Goal: Transaction & Acquisition: Subscribe to service/newsletter

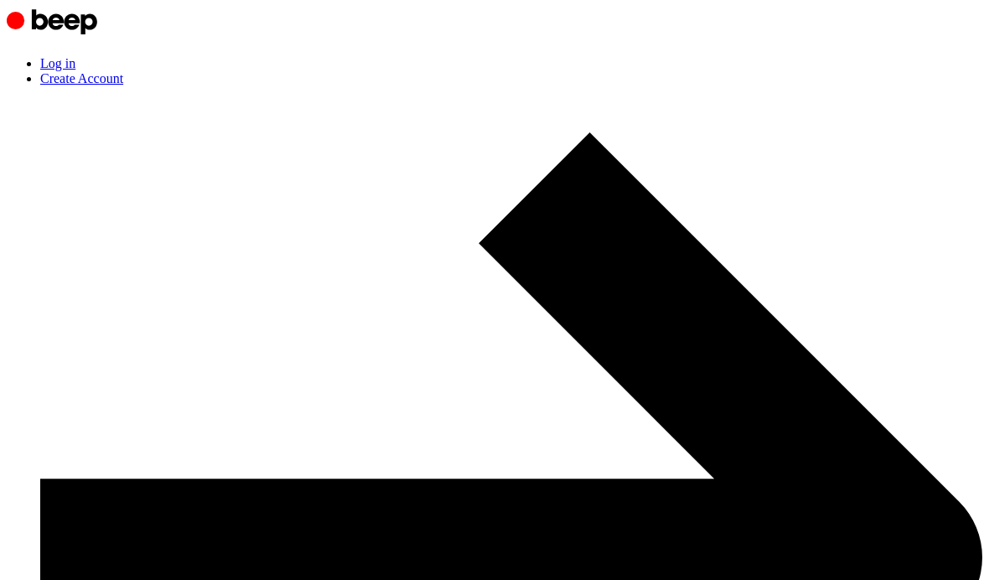
click at [913, 71] on link "Create Account" at bounding box center [511, 551] width 942 height 960
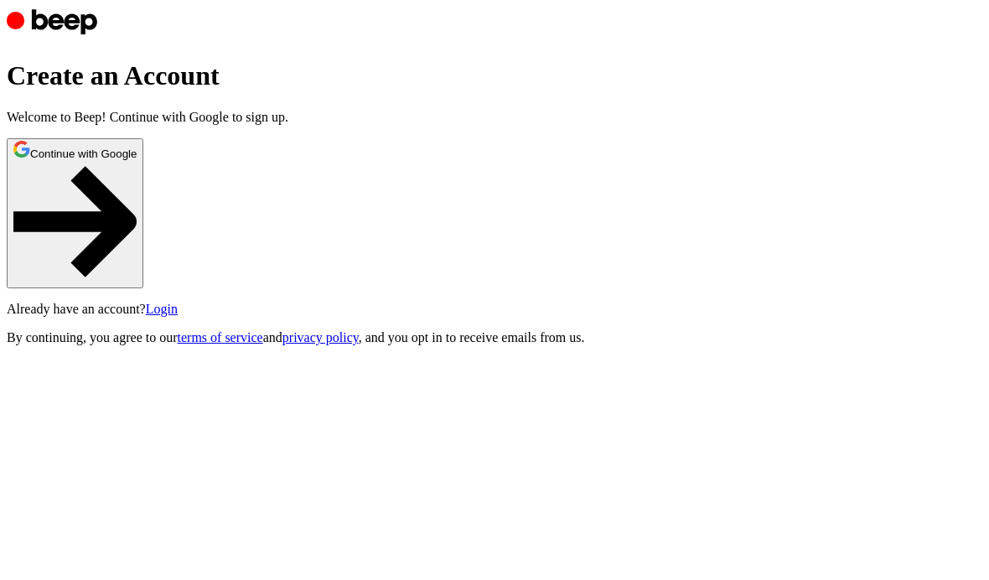
click at [143, 288] on button "Continue with Google" at bounding box center [75, 213] width 137 height 150
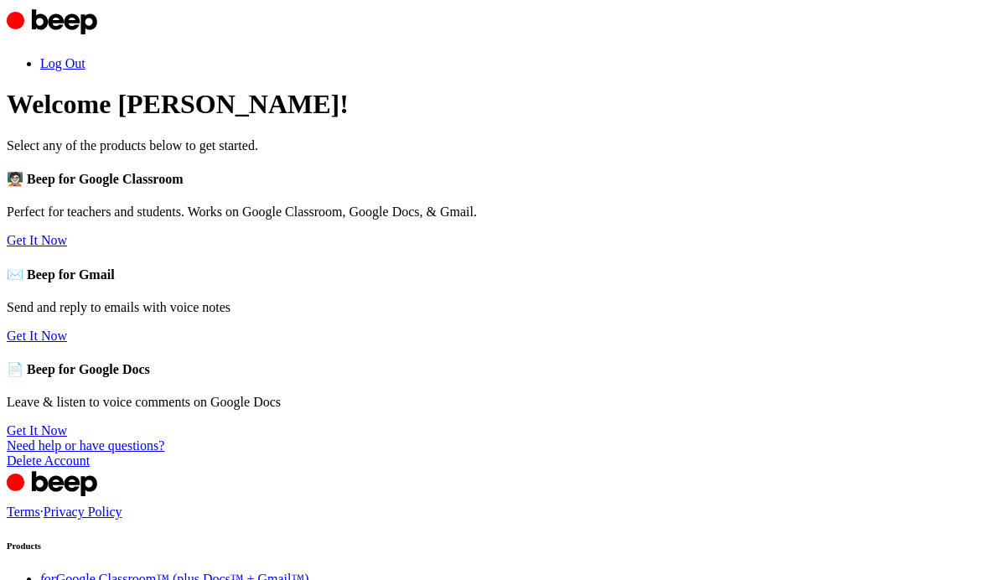
click at [67, 247] on link "Get It Now" at bounding box center [37, 240] width 60 height 14
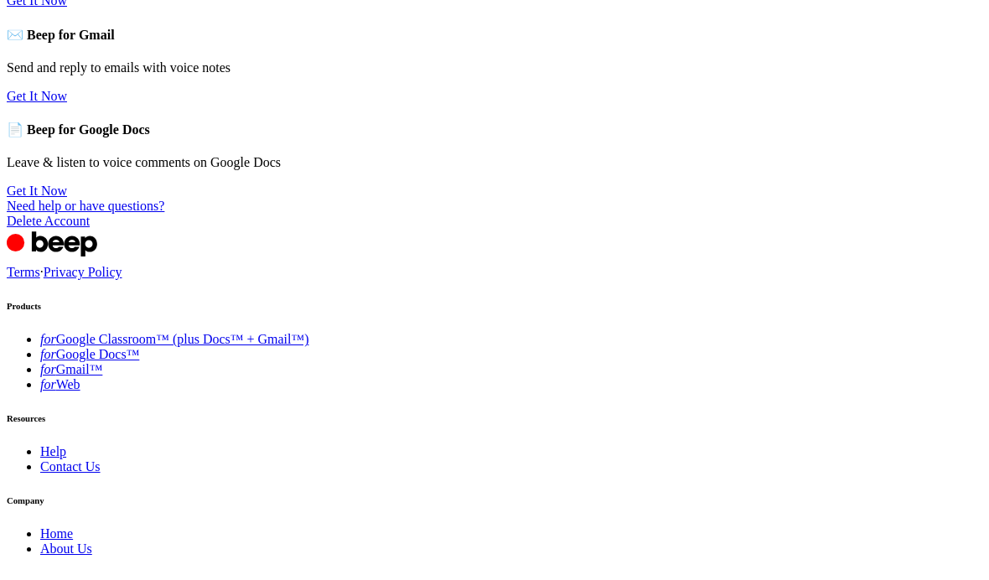
scroll to position [240, 0]
click at [67, 8] on link "Get It Now" at bounding box center [37, 0] width 60 height 14
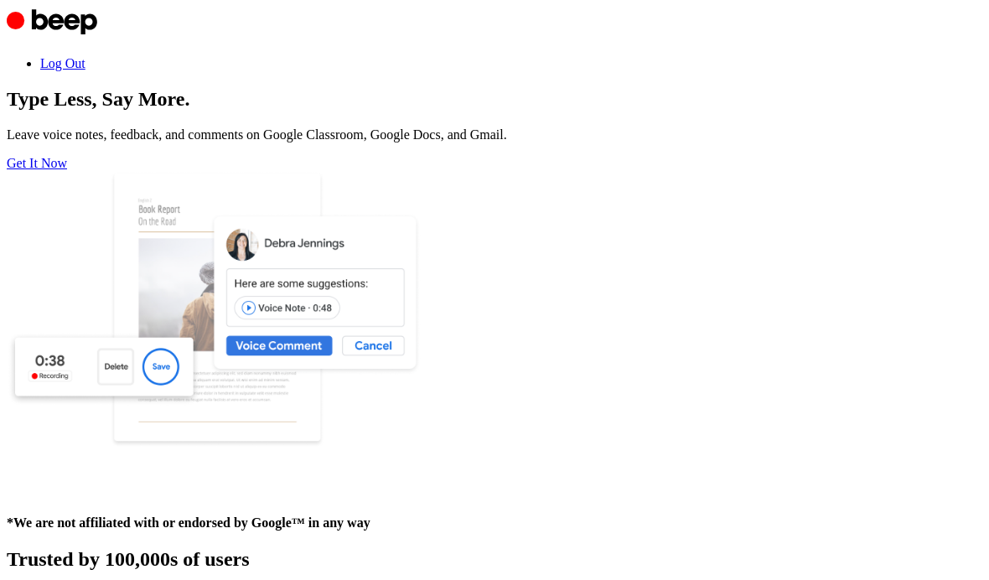
click at [67, 170] on link "Get It Now" at bounding box center [37, 163] width 60 height 14
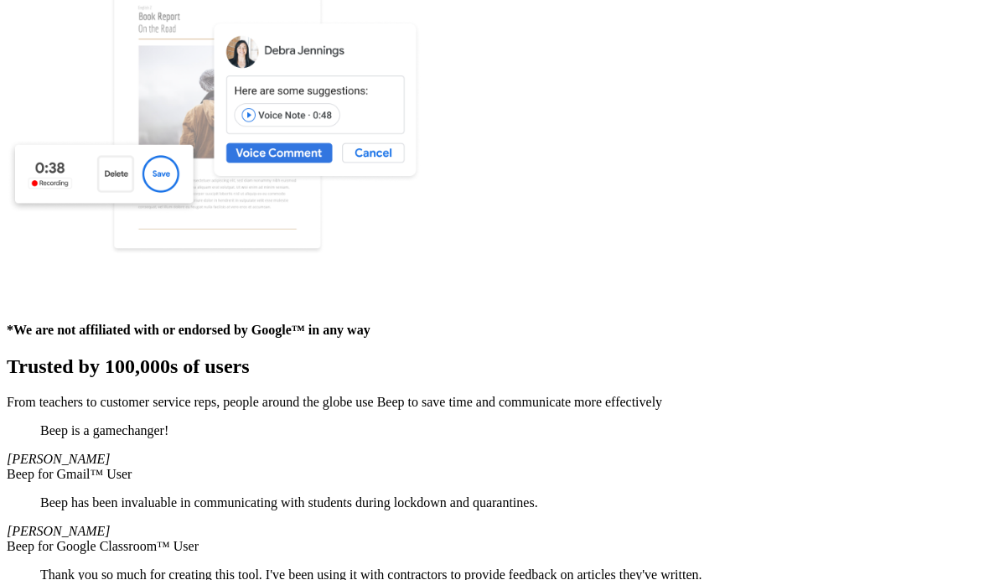
scroll to position [197, 0]
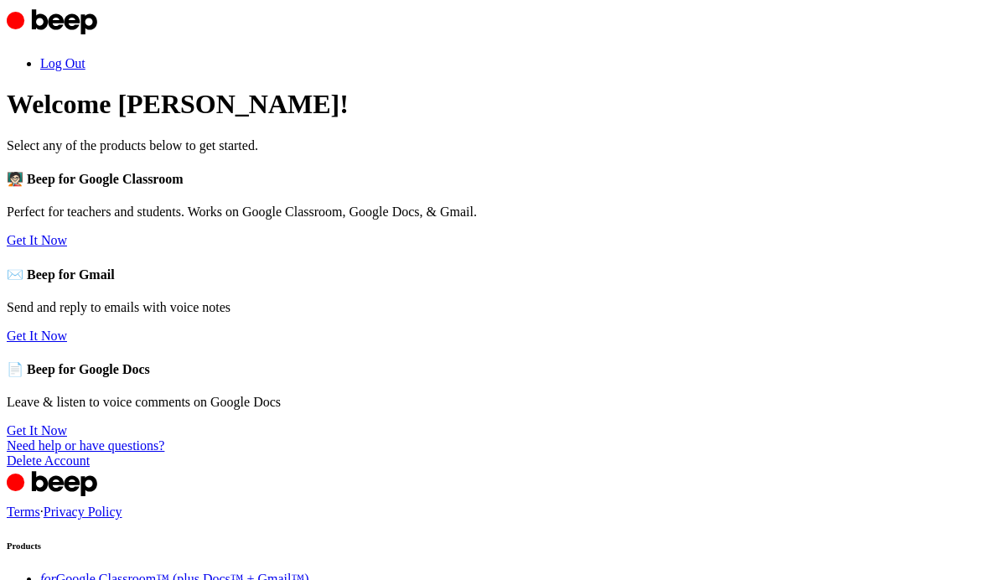
click at [67, 247] on link "Get It Now" at bounding box center [37, 240] width 60 height 14
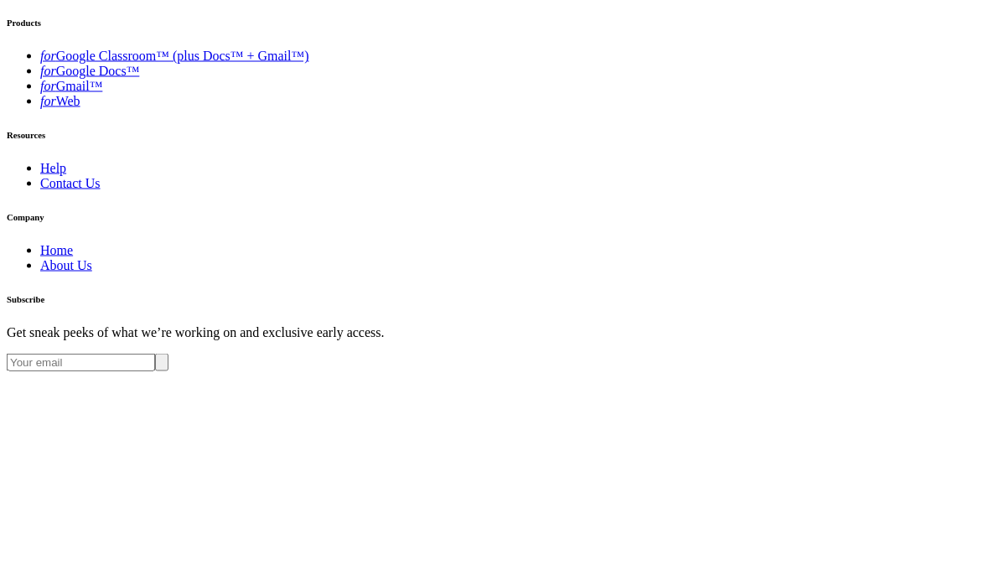
scroll to position [575, 0]
